Goal: Information Seeking & Learning: Learn about a topic

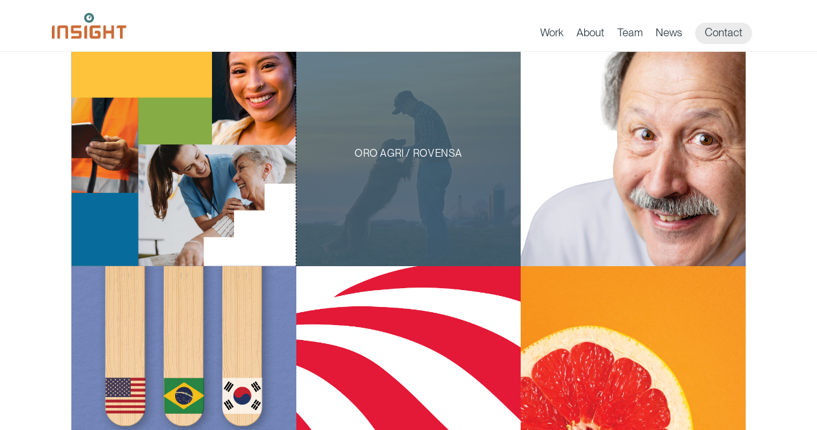
click at [475, 205] on div "Oro Agri / Rovensa" at bounding box center [408, 153] width 225 height 225
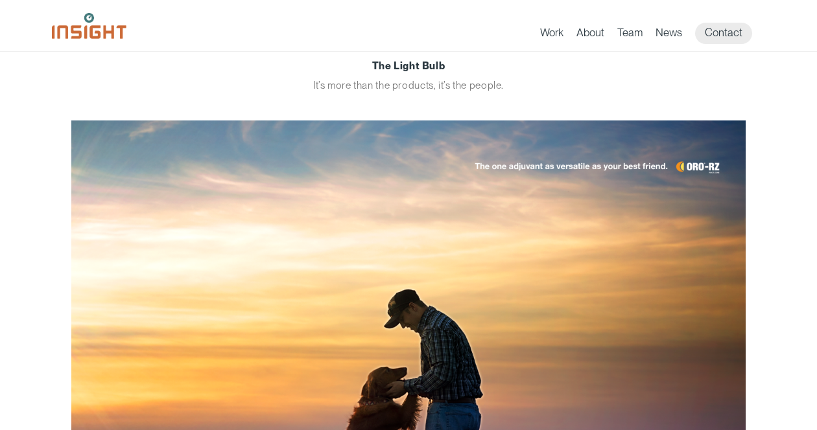
scroll to position [682, 0]
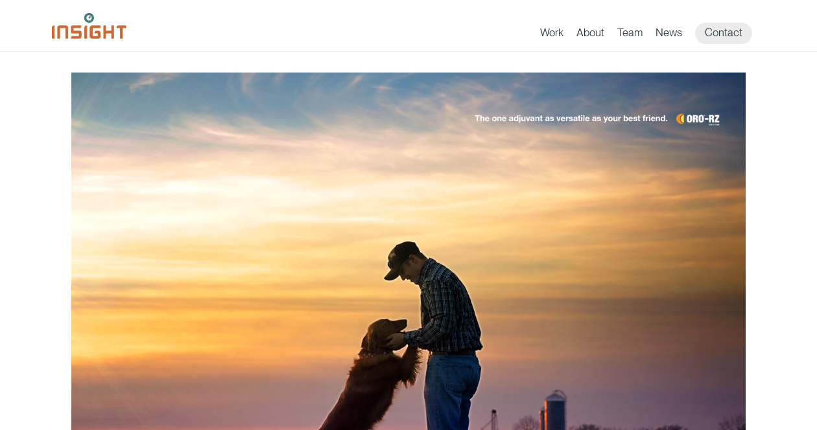
click at [481, 121] on img "main content section" at bounding box center [408, 291] width 674 height 436
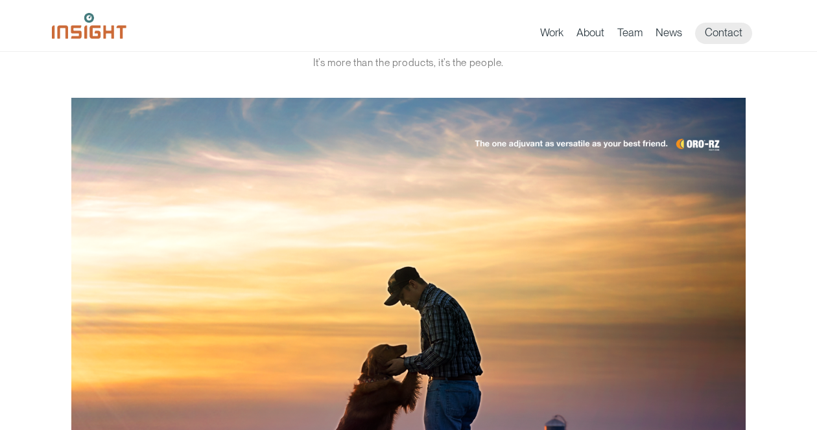
scroll to position [643, 0]
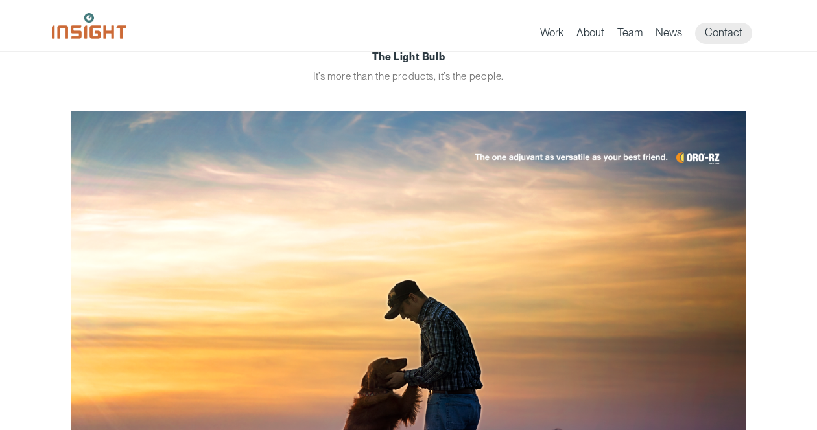
click at [478, 152] on img "main content section" at bounding box center [408, 329] width 674 height 436
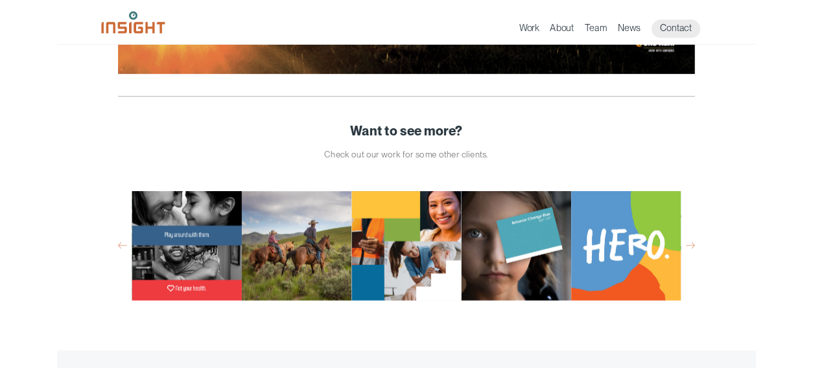
scroll to position [2151, 0]
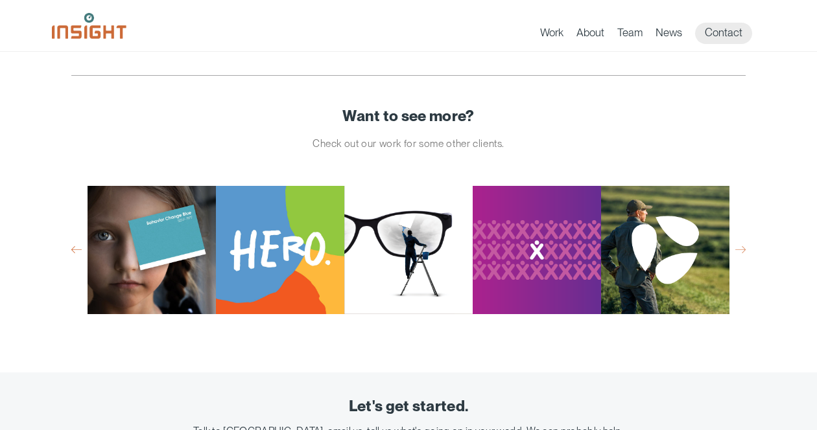
click at [76, 251] on button "Previous" at bounding box center [76, 250] width 10 height 12
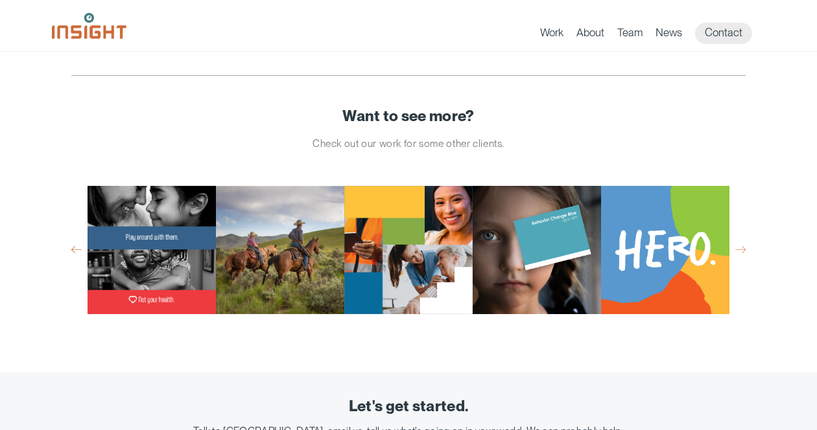
click at [78, 248] on button "Previous" at bounding box center [76, 250] width 10 height 12
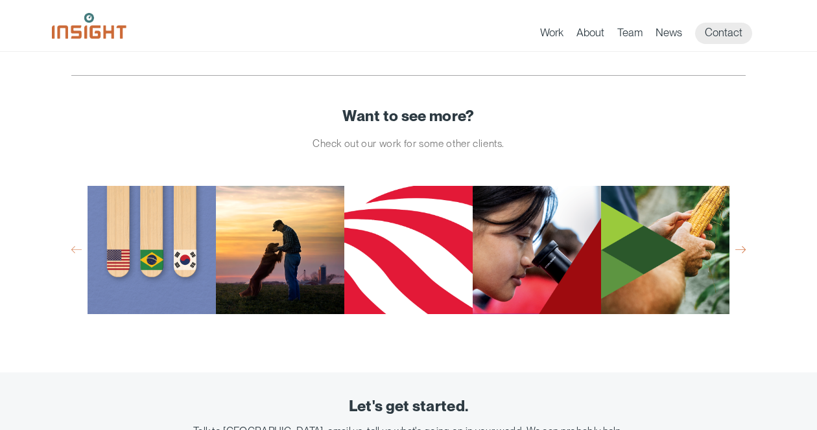
click at [740, 250] on button "Next" at bounding box center [740, 250] width 10 height 12
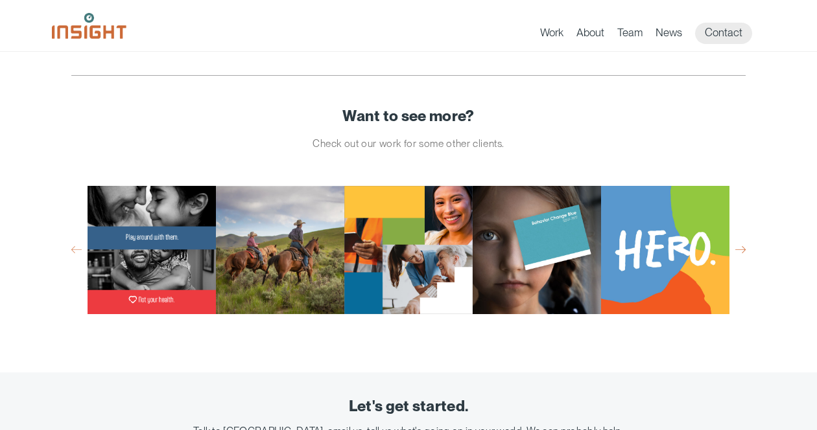
click at [740, 250] on button "Next" at bounding box center [740, 250] width 10 height 12
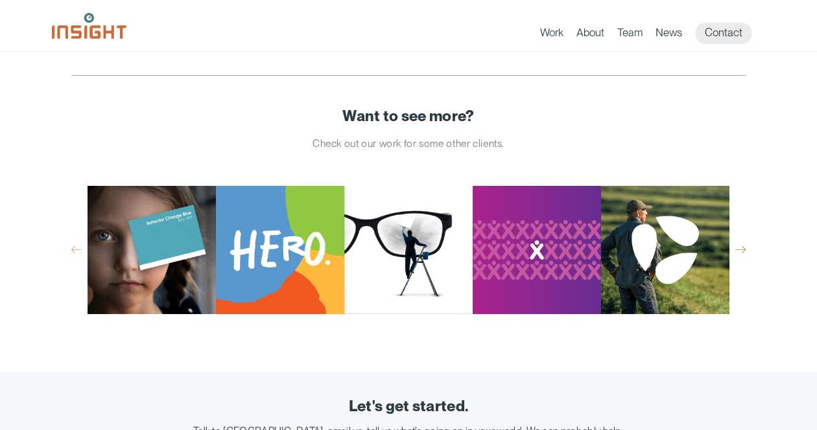
click at [740, 250] on button "Next" at bounding box center [740, 250] width 10 height 12
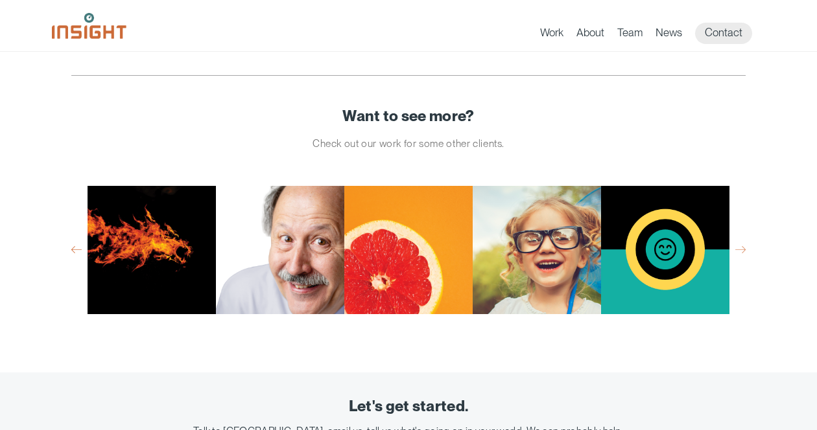
click at [75, 250] on button "Previous" at bounding box center [76, 250] width 10 height 12
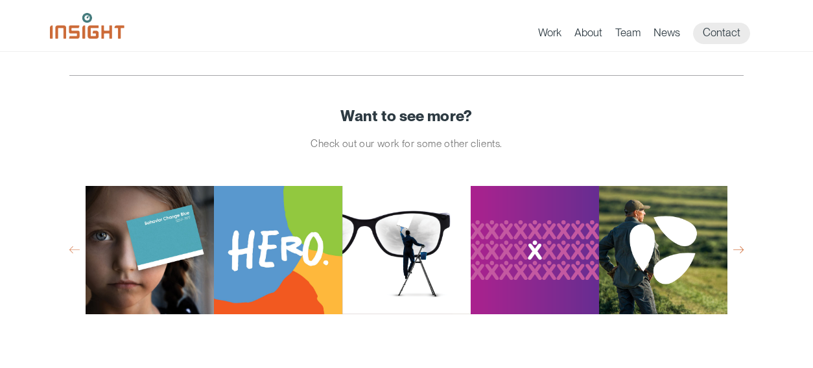
click at [742, 249] on button "Next" at bounding box center [738, 250] width 10 height 12
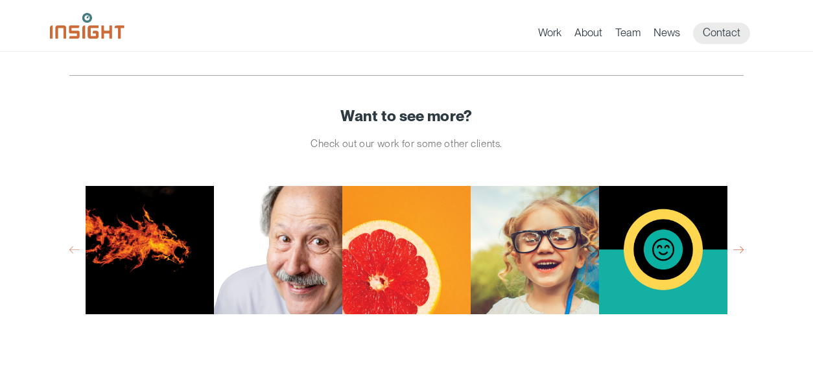
click at [742, 249] on button "Next" at bounding box center [738, 250] width 10 height 12
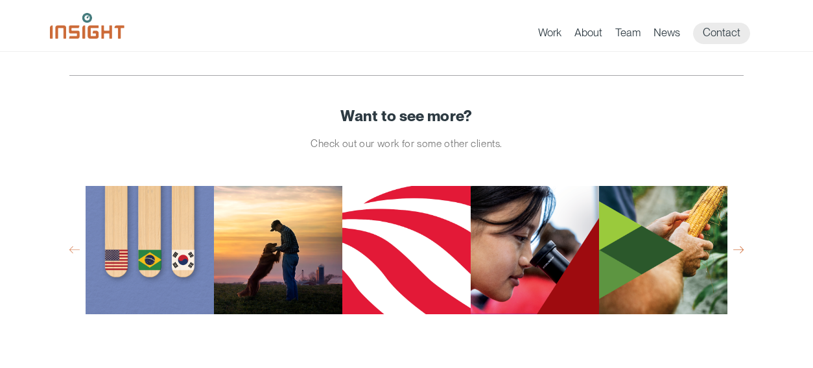
click at [742, 249] on button "Next" at bounding box center [738, 250] width 10 height 12
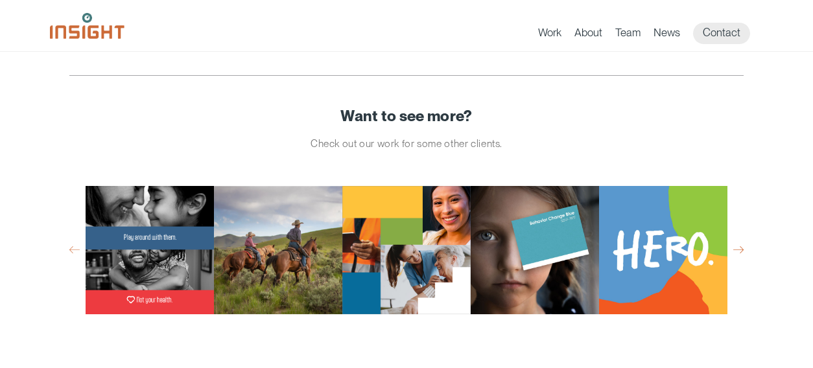
click at [742, 249] on button "Next" at bounding box center [738, 250] width 10 height 12
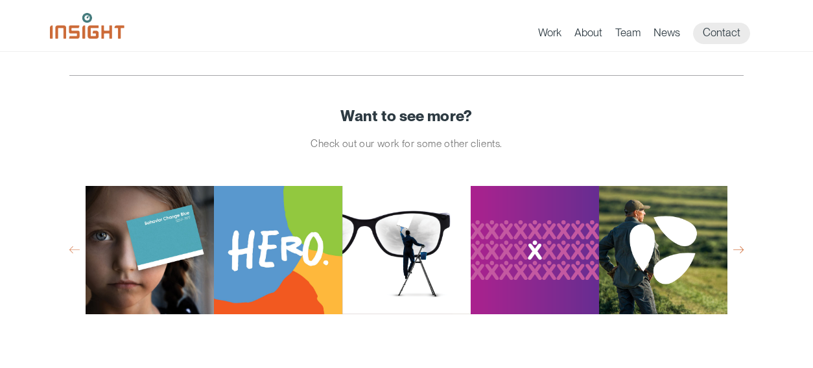
click at [742, 249] on button "Next" at bounding box center [738, 250] width 10 height 12
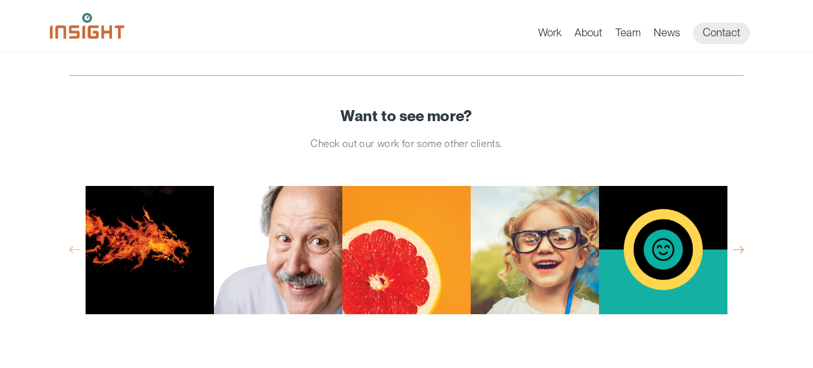
click at [742, 249] on button "Next" at bounding box center [738, 250] width 10 height 12
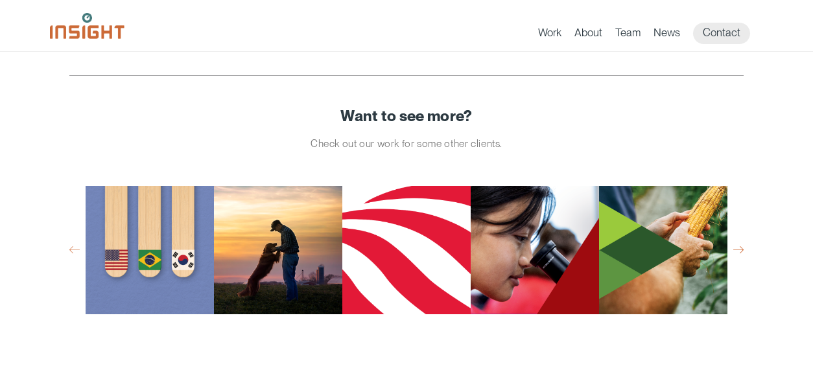
click at [742, 249] on button "Next" at bounding box center [738, 250] width 10 height 12
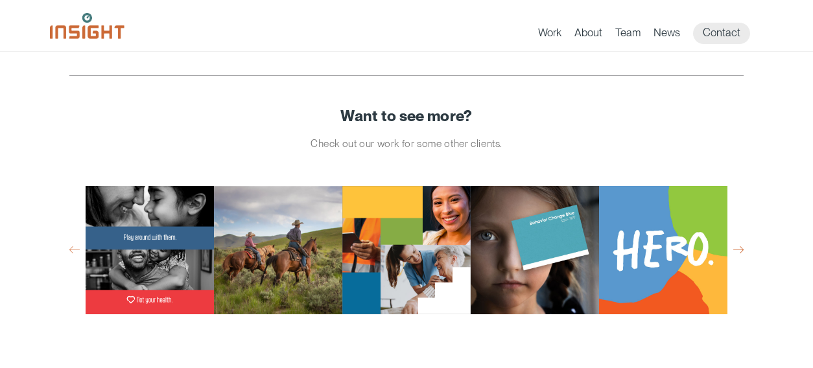
click at [742, 249] on button "Next" at bounding box center [738, 250] width 10 height 12
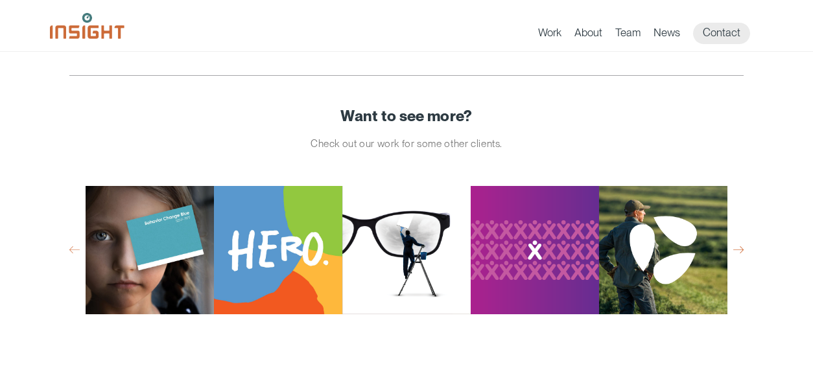
click at [742, 249] on button "Next" at bounding box center [738, 250] width 10 height 12
